Goal: Register for event/course

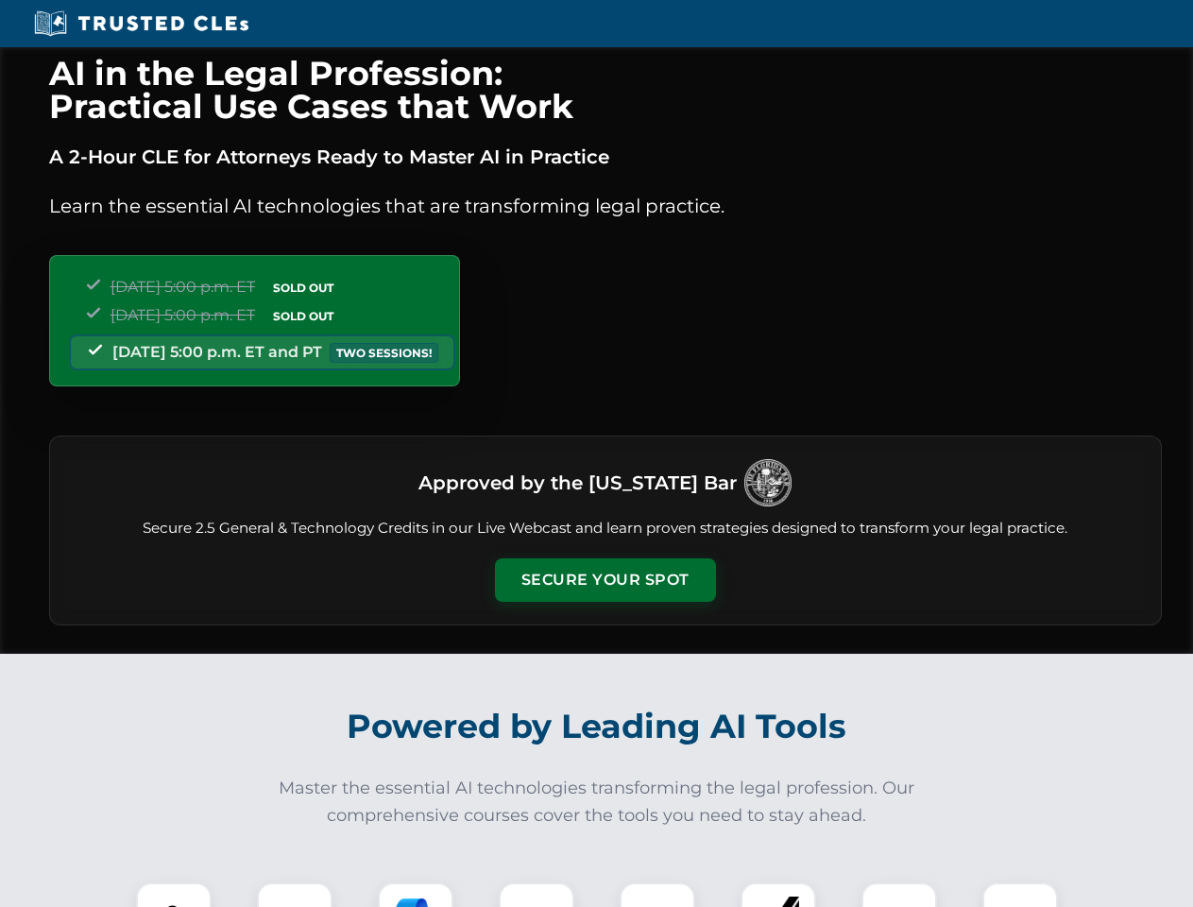
click at [604, 580] on button "Secure Your Spot" at bounding box center [605, 579] width 221 height 43
click at [174, 894] on img at bounding box center [173, 920] width 55 height 55
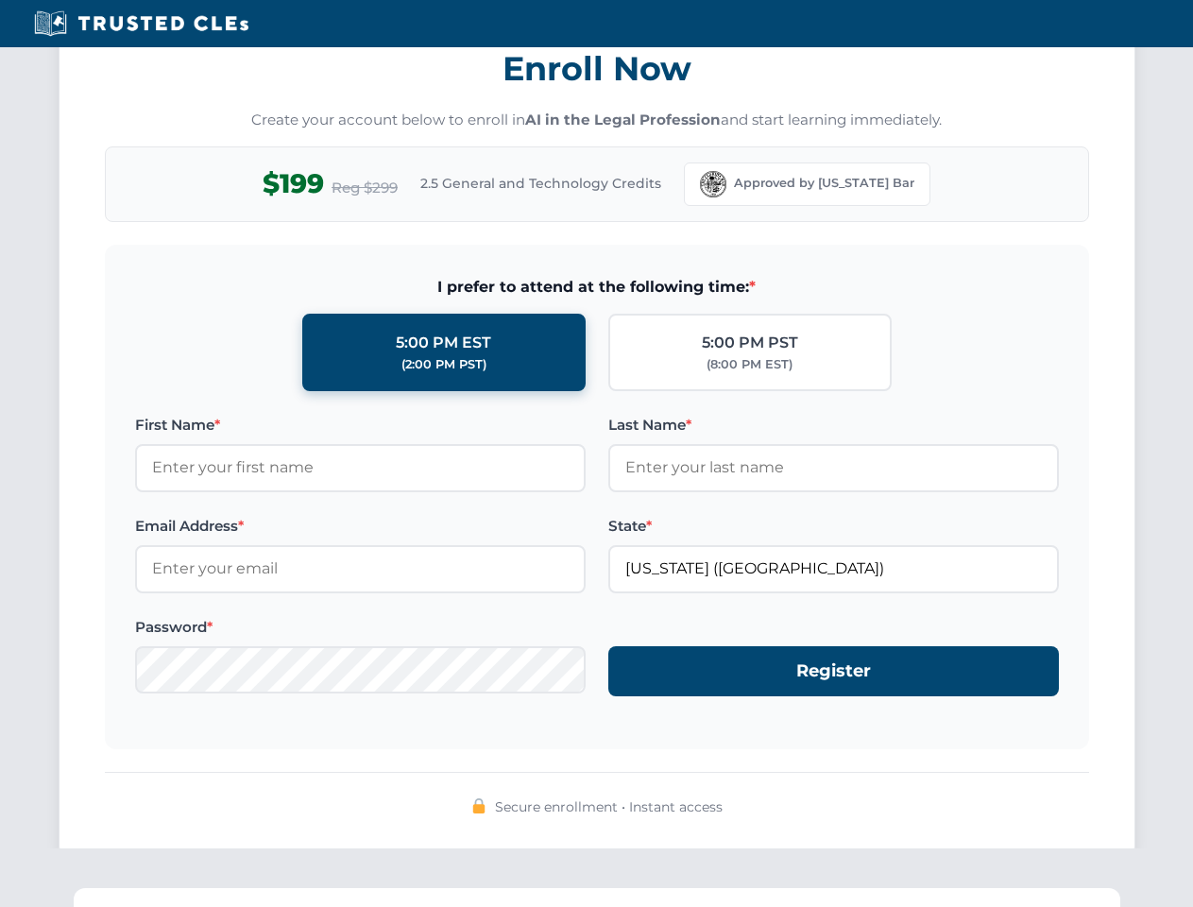
scroll to position [1854, 0]
